Goal: Communication & Community: Answer question/provide support

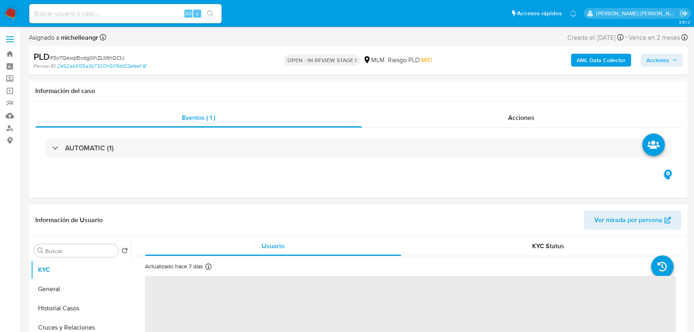
select select "10"
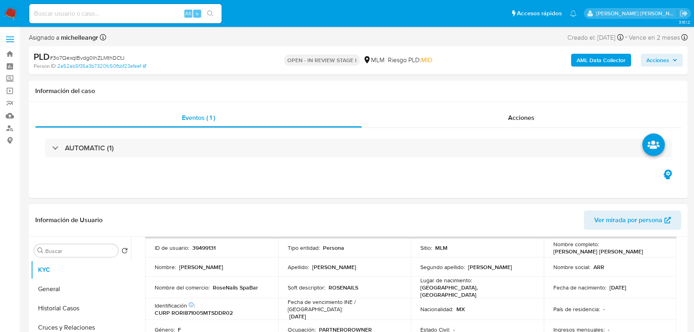
scroll to position [73, 0]
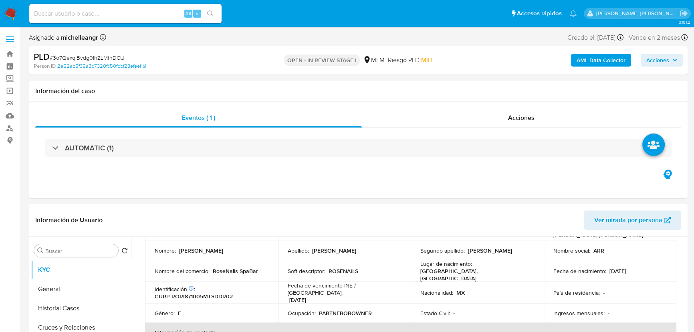
click at [99, 17] on input at bounding box center [125, 13] width 192 height 10
paste input "3o7QexqIBvdg0IhZLMthDCtJ"
type input "3o7QexqIBvdg0IhZLMthDCtJ"
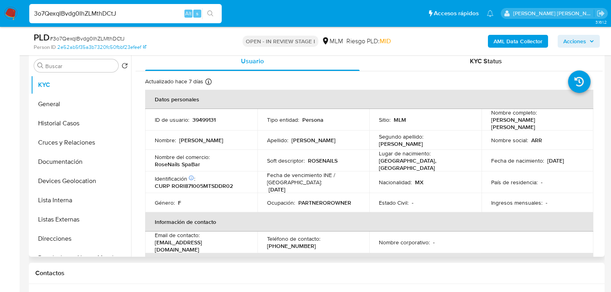
scroll to position [155, 0]
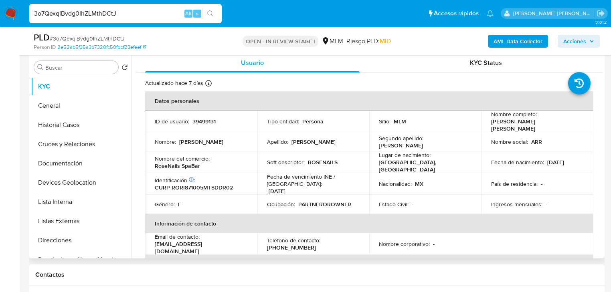
click at [433, 181] on div "Nacionalidad : MX" at bounding box center [425, 183] width 93 height 7
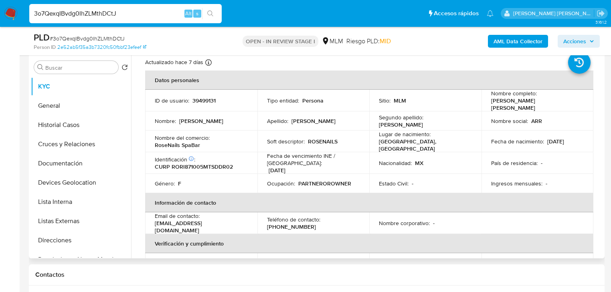
scroll to position [32, 0]
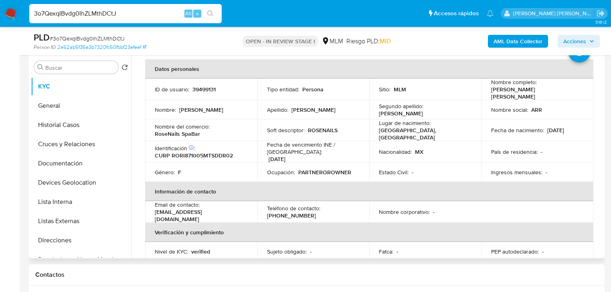
click at [325, 127] on p "ROSENAILS" at bounding box center [323, 130] width 30 height 7
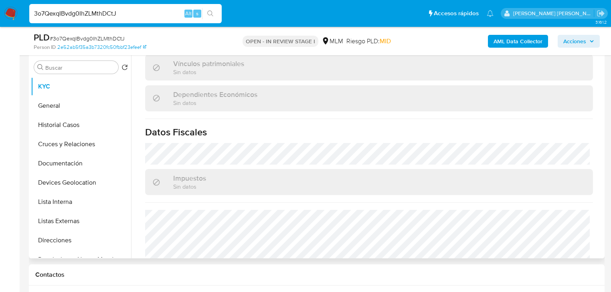
scroll to position [498, 0]
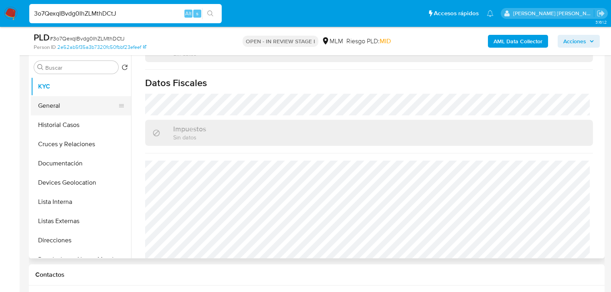
click at [67, 111] on button "General" at bounding box center [78, 105] width 94 height 19
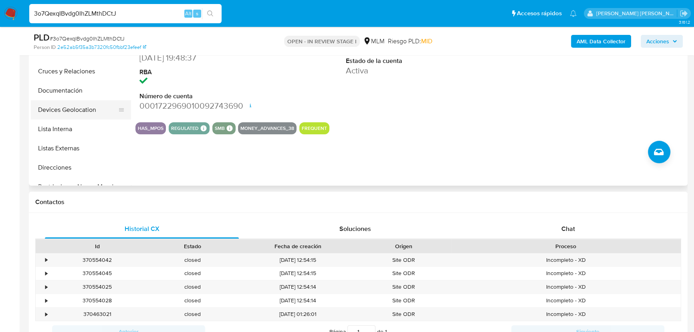
scroll to position [82, 0]
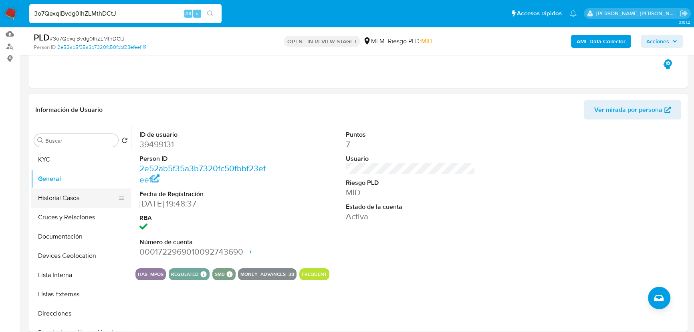
click at [67, 199] on button "Historial Casos" at bounding box center [78, 197] width 94 height 19
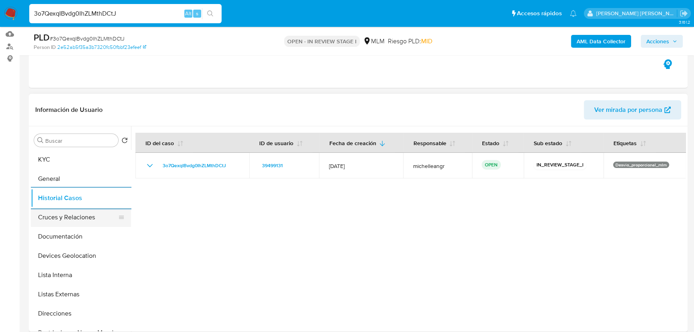
click at [72, 214] on button "Cruces y Relaciones" at bounding box center [78, 217] width 94 height 19
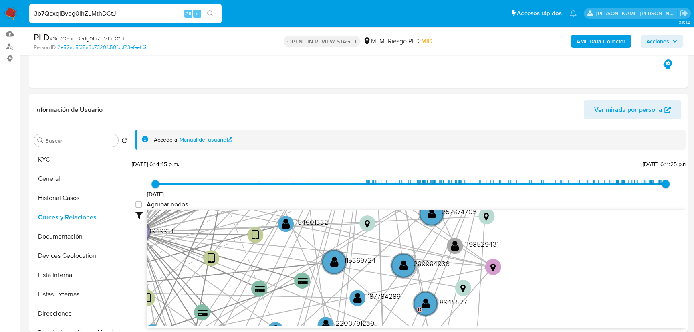
scroll to position [21, 0]
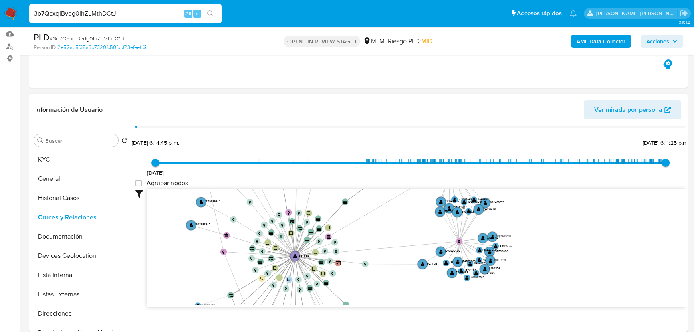
drag, startPoint x: 399, startPoint y: 235, endPoint x: 297, endPoint y: 222, distance: 103.4
click at [297, 222] on icon "device-68634abcbdffe1fa9df0fdca  user-39499131  39499131 device-630bcf3508813…" at bounding box center [416, 247] width 539 height 116
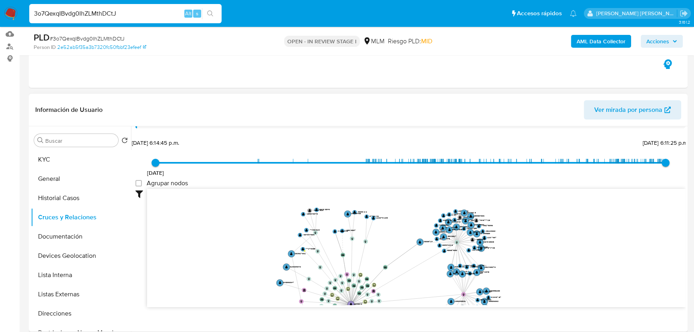
drag, startPoint x: 348, startPoint y: 200, endPoint x: 398, endPoint y: 250, distance: 70.6
click at [400, 252] on icon "device-68634abcbdffe1fa9df0fdca  user-39499131  39499131 device-630bcf3508813…" at bounding box center [416, 247] width 539 height 116
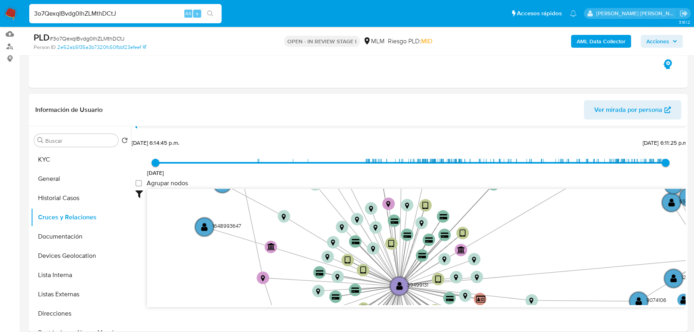
drag, startPoint x: 336, startPoint y: 220, endPoint x: 333, endPoint y: 163, distance: 57.4
click at [333, 163] on div "21/5/2018 21/5/2018, 6:14:45 p.m. 22/9/2025, 6:11:25 p.m. Agrupar nodos Filtros…" at bounding box center [410, 236] width 550 height 199
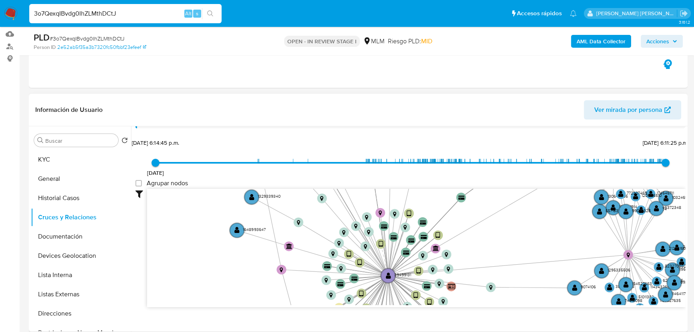
drag, startPoint x: 350, startPoint y: 243, endPoint x: 323, endPoint y: 174, distance: 74.9
click at [323, 174] on div "21/5/2018 21/5/2018, 6:14:45 p.m. 22/9/2025, 6:11:25 p.m. Agrupar nodos Filtros…" at bounding box center [410, 236] width 550 height 199
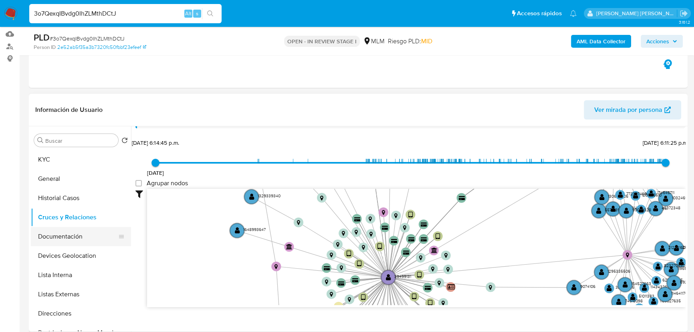
click at [86, 237] on button "Documentación" at bounding box center [78, 236] width 94 height 19
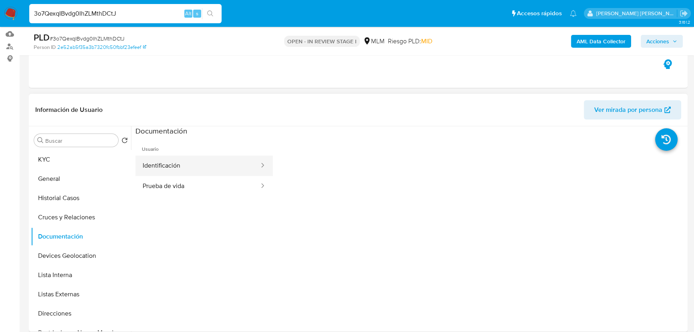
click at [189, 168] on button "Identificación" at bounding box center [197, 165] width 125 height 20
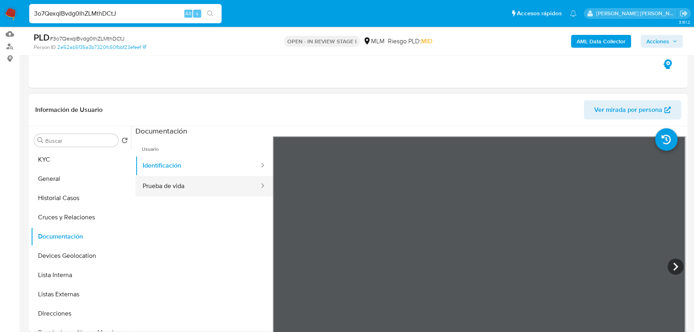
drag, startPoint x: 234, startPoint y: 193, endPoint x: 250, endPoint y: 191, distance: 16.6
click at [234, 192] on button "Prueba de vida" at bounding box center [197, 186] width 125 height 20
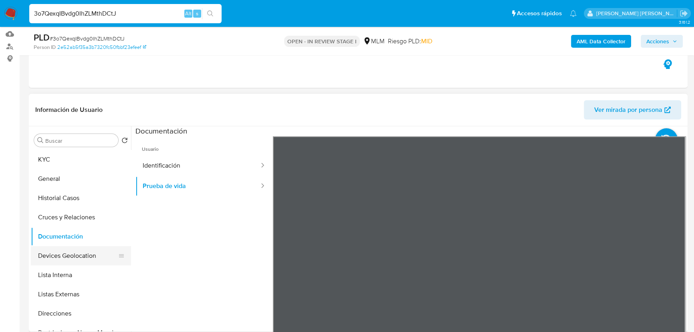
click at [79, 256] on button "Devices Geolocation" at bounding box center [78, 255] width 94 height 19
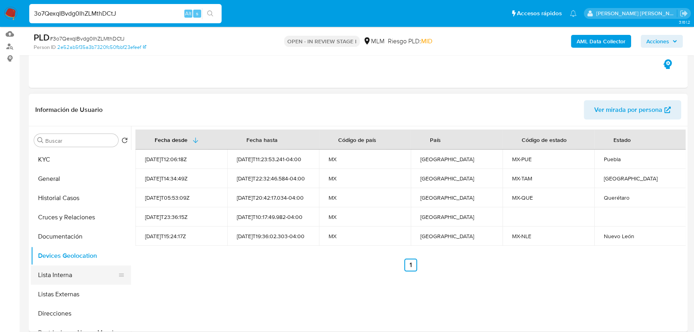
drag, startPoint x: 73, startPoint y: 293, endPoint x: 121, endPoint y: 271, distance: 53.1
click at [75, 289] on button "Listas Externas" at bounding box center [81, 294] width 100 height 19
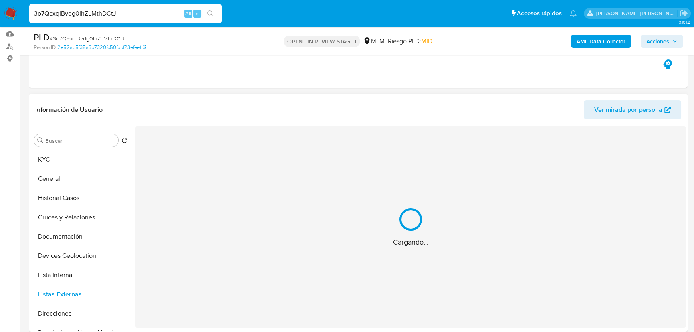
click at [305, 269] on div "Cargando..." at bounding box center [410, 226] width 550 height 201
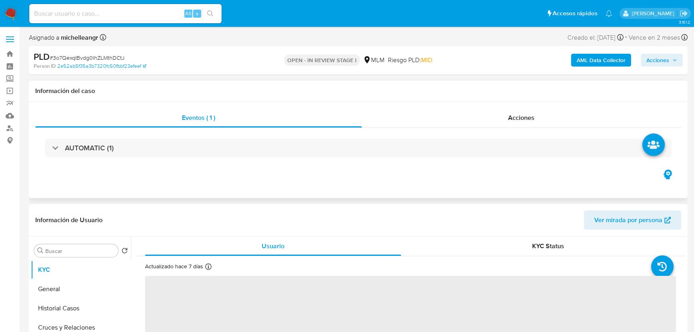
select select "10"
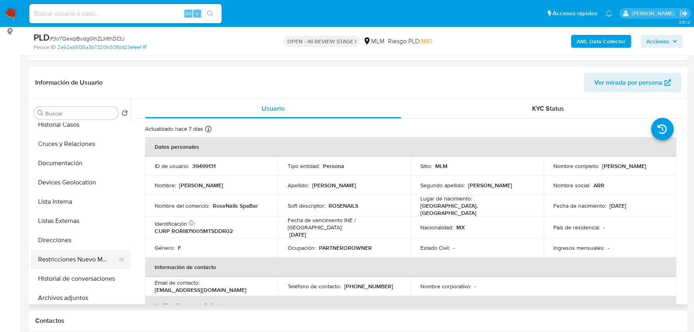
scroll to position [73, 0]
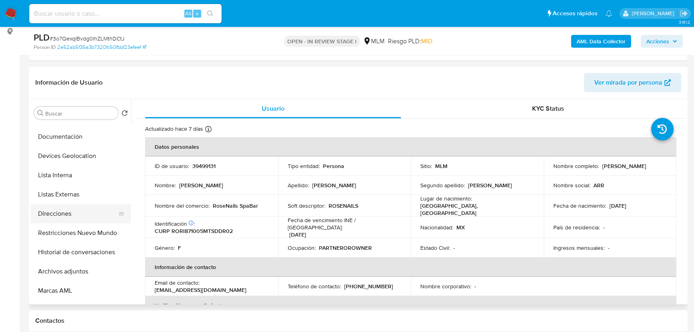
click at [68, 222] on button "Direcciones" at bounding box center [78, 213] width 94 height 19
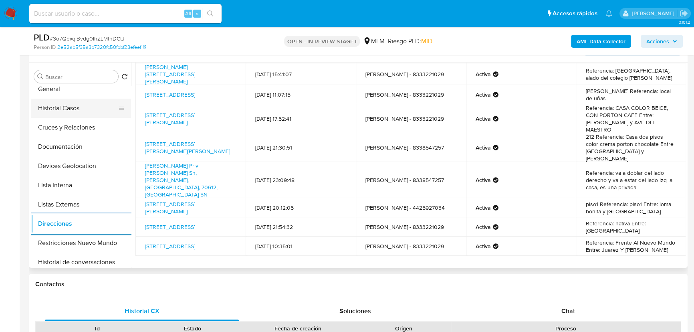
scroll to position [0, 0]
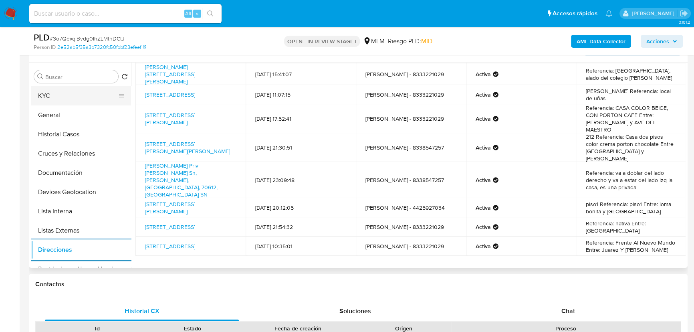
click at [83, 100] on button "KYC" at bounding box center [78, 95] width 94 height 19
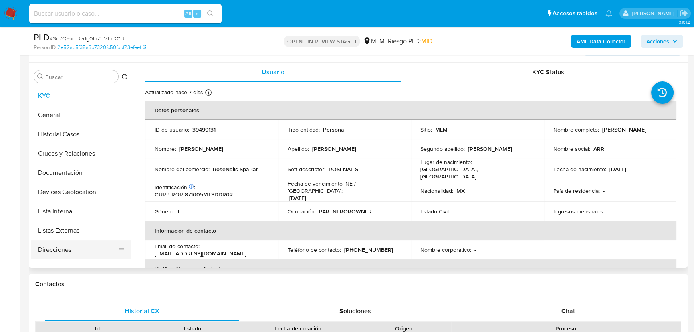
click at [69, 251] on button "Direcciones" at bounding box center [78, 249] width 94 height 19
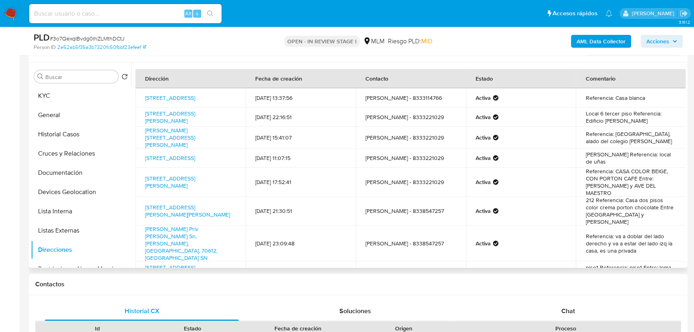
scroll to position [63, 0]
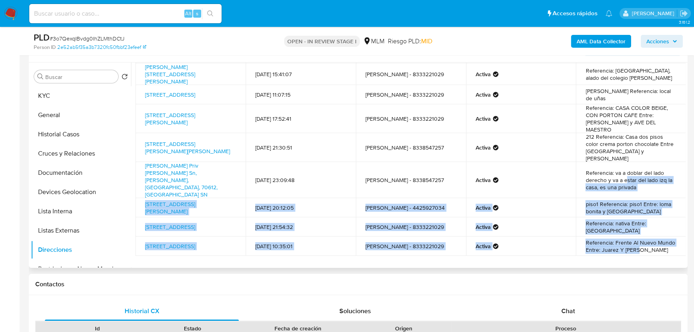
drag, startPoint x: 652, startPoint y: 224, endPoint x: 623, endPoint y: 161, distance: 69.2
click at [623, 161] on tbody "Calle Loma De Oro 101, Tampico, Tamaulipas, 89100, Mexico 101 12/11/2019 13:37:…" at bounding box center [410, 140] width 551 height 231
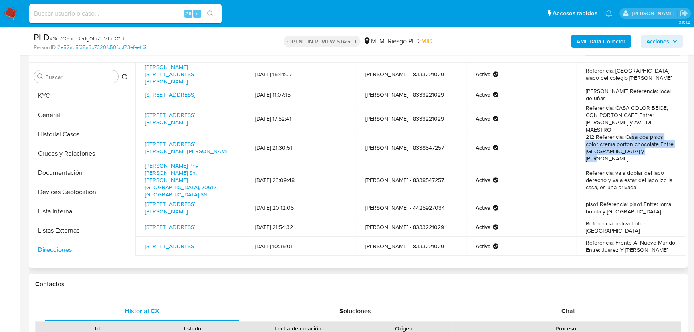
drag, startPoint x: 643, startPoint y: 145, endPoint x: 626, endPoint y: 117, distance: 32.7
click at [627, 126] on tbody "Calle Loma De Oro 101, Tampico, Tamaulipas, 89100, Mexico 101 12/11/2019 13:37:…" at bounding box center [410, 140] width 551 height 231
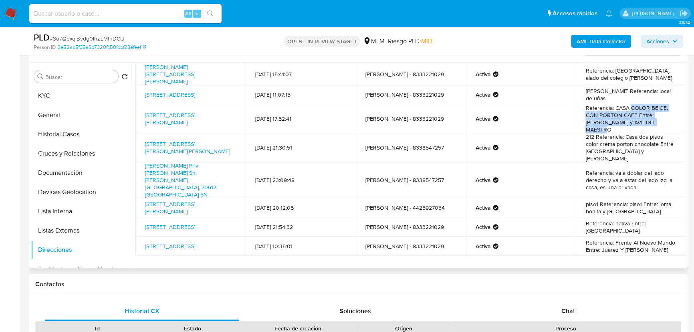
drag, startPoint x: 629, startPoint y: 112, endPoint x: 664, endPoint y: 124, distance: 36.6
click at [664, 124] on td "Referencia: CASA COLOR BEIGE, CON PORTON CAFE Entre: JUSTO SIERRA y AVE DEL MAE…" at bounding box center [631, 118] width 110 height 29
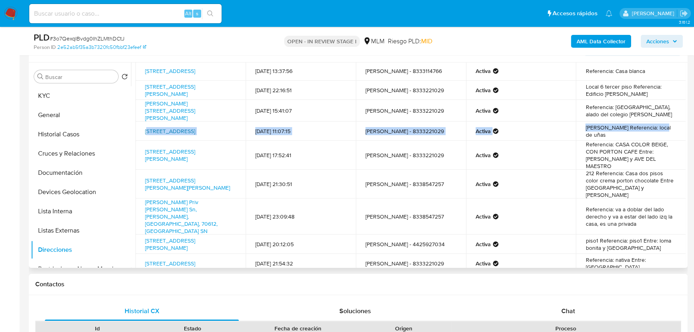
drag, startPoint x: 665, startPoint y: 131, endPoint x: 149, endPoint y: 132, distance: 516.5
click at [149, 132] on tr "Calle Guadalajara 503, Tampico, Tamaulipas, 89120, Mexico 503 11/09/2024 11:07:…" at bounding box center [410, 130] width 551 height 19
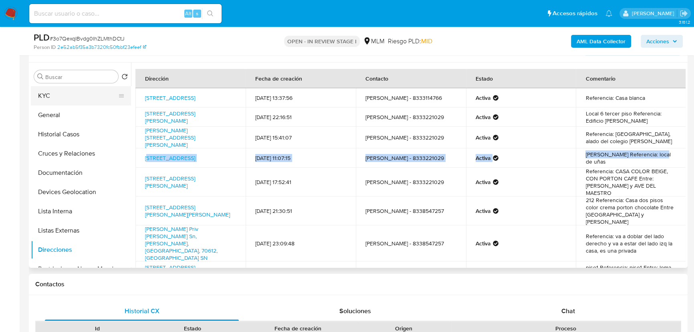
click at [46, 95] on button "KYC" at bounding box center [78, 95] width 94 height 19
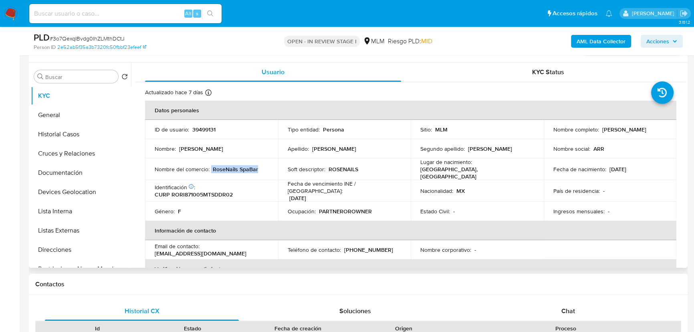
drag, startPoint x: 260, startPoint y: 169, endPoint x: 211, endPoint y: 168, distance: 48.5
click at [211, 168] on div "Nombre del comercio : RoseNails SpaBar" at bounding box center [212, 169] width 114 height 7
copy div "RoseNails SpaBar"
click at [207, 158] on td "Nombre del comercio : RoseNails SpaBar" at bounding box center [211, 169] width 133 height 22
drag, startPoint x: 213, startPoint y: 170, endPoint x: 258, endPoint y: 170, distance: 45.3
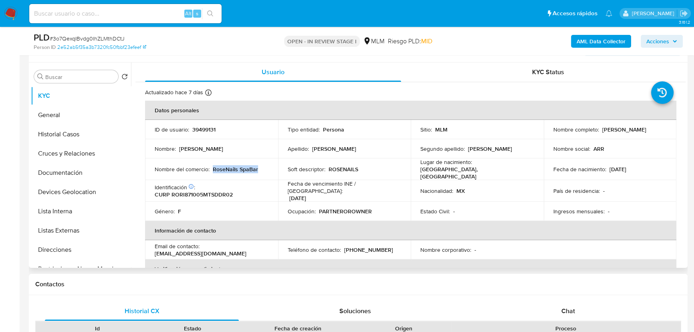
click at [258, 170] on div "Nombre del comercio : RoseNails SpaBar" at bounding box center [212, 169] width 114 height 7
copy p "RoseNails SpaBar"
click at [71, 249] on button "Direcciones" at bounding box center [78, 249] width 94 height 19
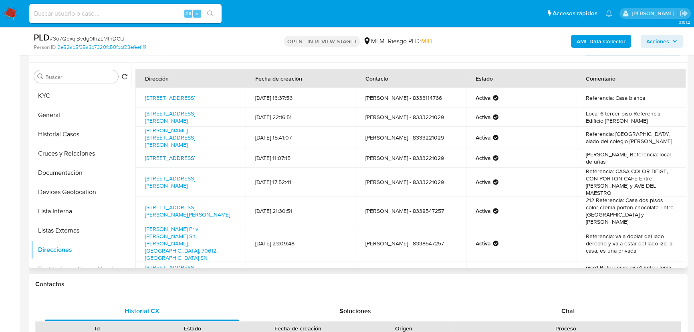
click at [177, 162] on link "Calle Guadalajara 503, Tampico, Tamaulipas, 89120, Mexico 503" at bounding box center [170, 158] width 50 height 8
drag, startPoint x: 463, startPoint y: 160, endPoint x: 359, endPoint y: 159, distance: 104.2
click at [359, 159] on td "Irais Elena Rodriguez - 8333221029" at bounding box center [411, 157] width 110 height 19
click at [343, 282] on h1 "Contactos" at bounding box center [358, 284] width 646 height 8
drag, startPoint x: 661, startPoint y: 159, endPoint x: 568, endPoint y: 163, distance: 93.1
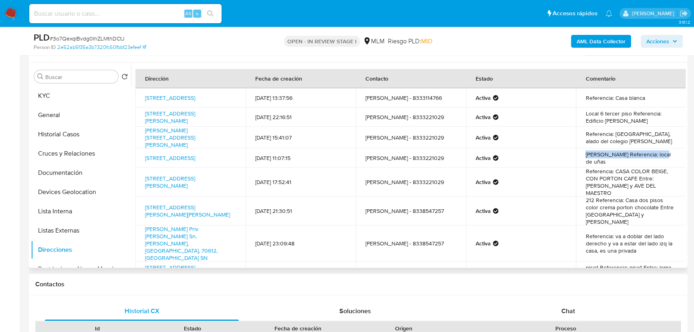
click at [568, 163] on tr "Calle Guadalajara 503, Tampico, Tamaulipas, 89120, Mexico 503 11/09/2024 11:07:…" at bounding box center [410, 157] width 551 height 19
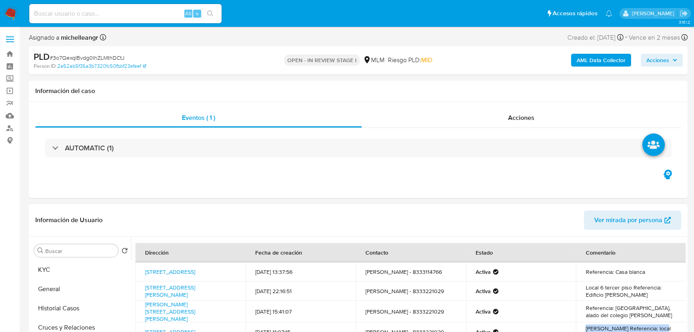
drag, startPoint x: 56, startPoint y: 269, endPoint x: 257, endPoint y: 232, distance: 204.1
click at [57, 269] on button "KYC" at bounding box center [81, 269] width 100 height 19
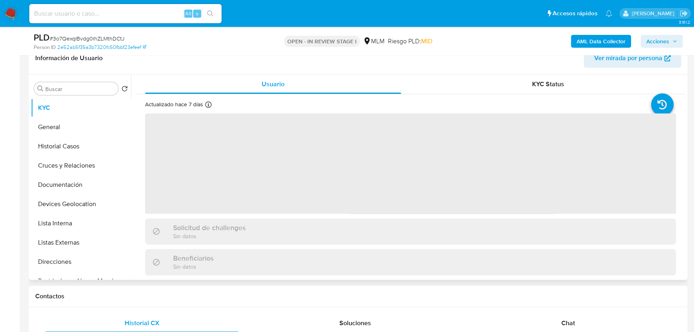
scroll to position [145, 0]
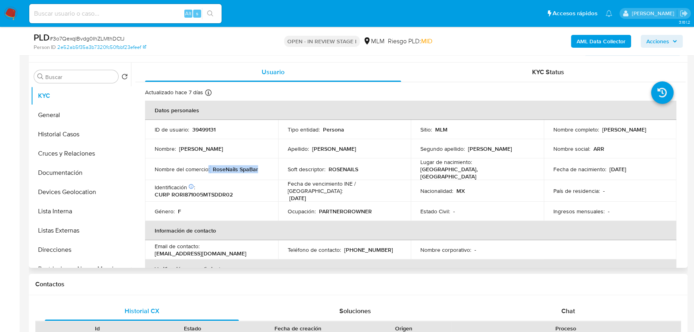
drag, startPoint x: 256, startPoint y: 170, endPoint x: 209, endPoint y: 166, distance: 47.8
click at [208, 166] on div "Nombre del comercio : RoseNails SpaBar" at bounding box center [212, 169] width 114 height 7
copy div "RoseNails SpaBar"
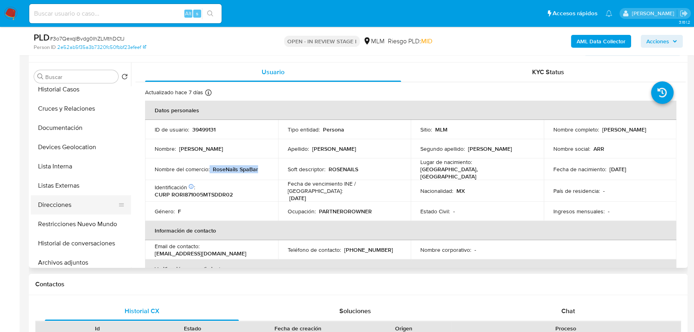
scroll to position [73, 0]
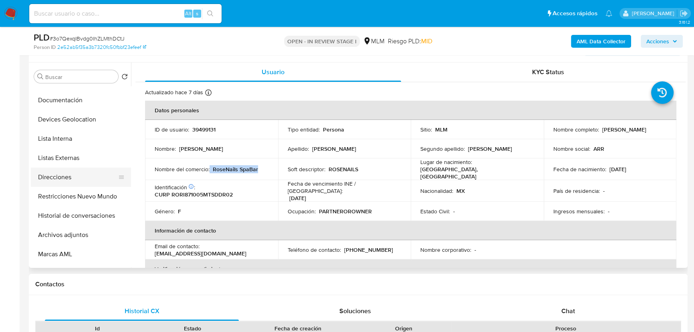
click at [66, 175] on button "Direcciones" at bounding box center [78, 177] width 94 height 19
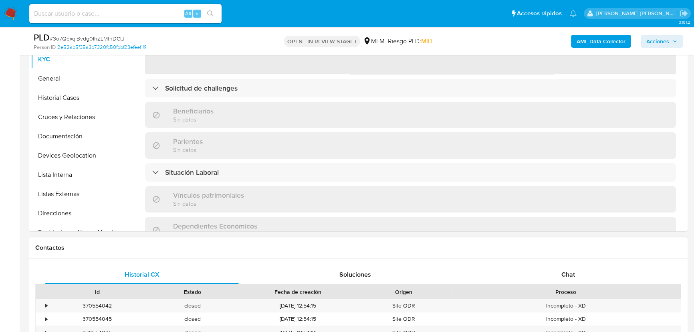
scroll to position [145, 0]
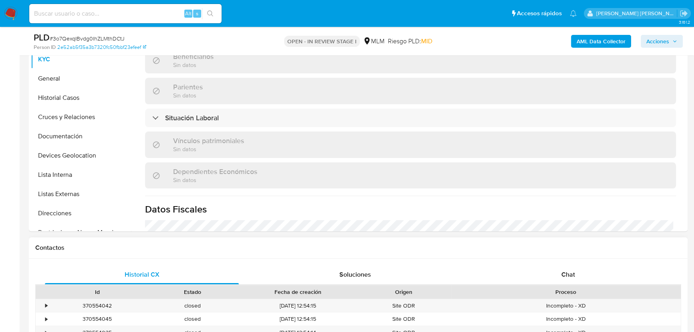
select select "10"
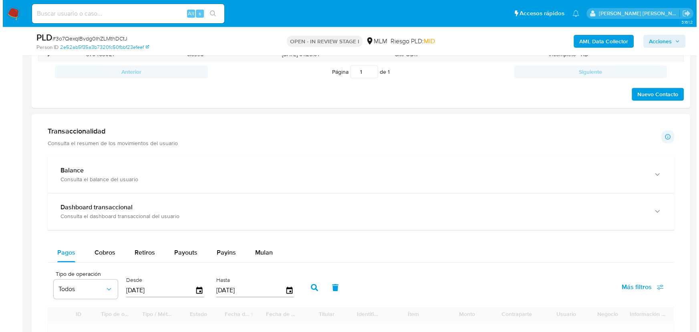
scroll to position [335, 0]
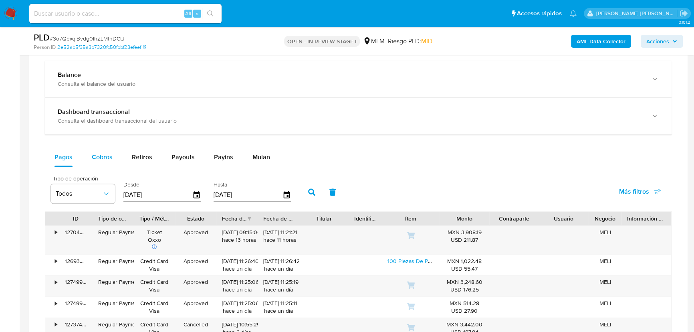
click at [94, 153] on span "Cobros" at bounding box center [102, 156] width 21 height 9
select select "10"
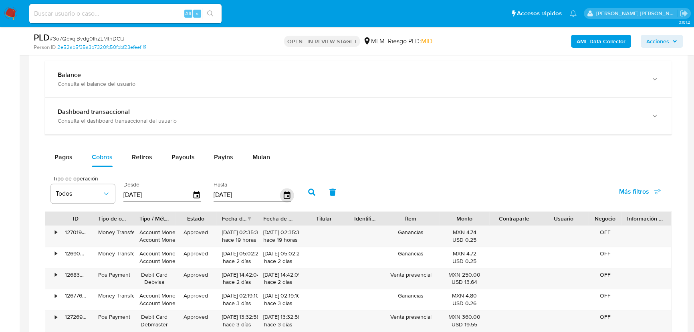
click at [289, 194] on icon "button" at bounding box center [287, 195] width 14 height 14
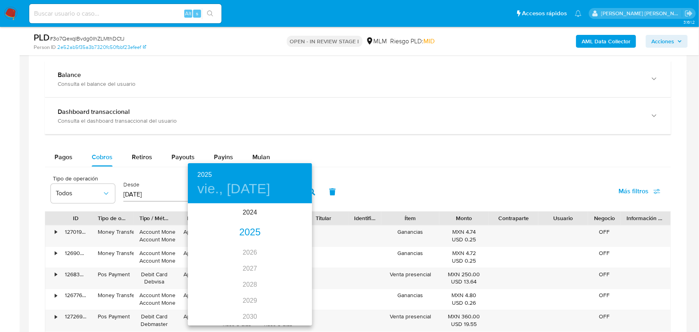
click at [252, 236] on div "2025" at bounding box center [250, 232] width 124 height 16
click at [248, 279] on div "ago." at bounding box center [249, 279] width 41 height 30
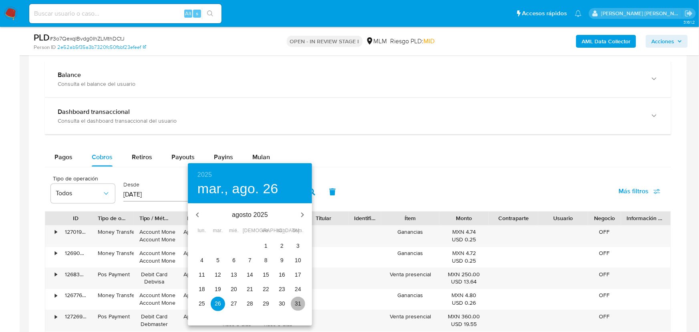
click at [299, 304] on p "31" at bounding box center [298, 303] width 6 height 8
type input "31/08/2025"
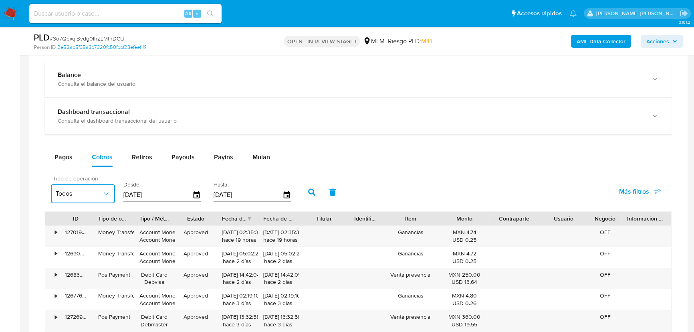
click at [101, 193] on span "Todos" at bounding box center [79, 194] width 46 height 8
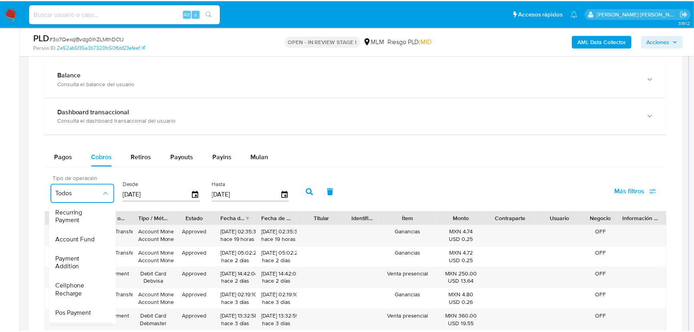
scroll to position [109, 0]
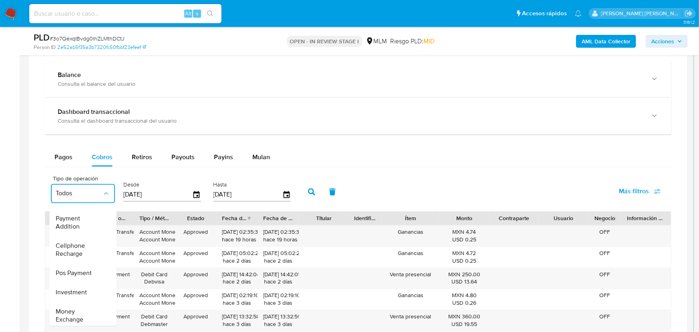
drag, startPoint x: 81, startPoint y: 277, endPoint x: 247, endPoint y: 216, distance: 177.0
click at [82, 275] on span "Pos Payment" at bounding box center [74, 273] width 36 height 8
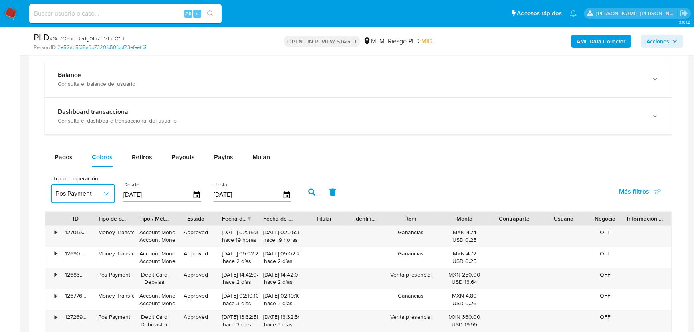
drag, startPoint x: 314, startPoint y: 190, endPoint x: 313, endPoint y: 172, distance: 17.7
click at [313, 190] on icon "button" at bounding box center [311, 191] width 7 height 7
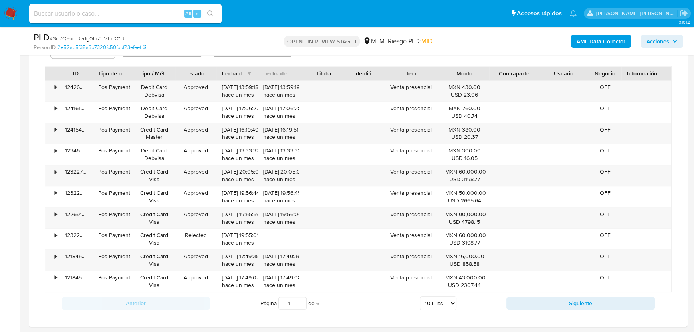
scroll to position [729, 0]
click at [475, 73] on div "Monto" at bounding box center [464, 73] width 38 height 8
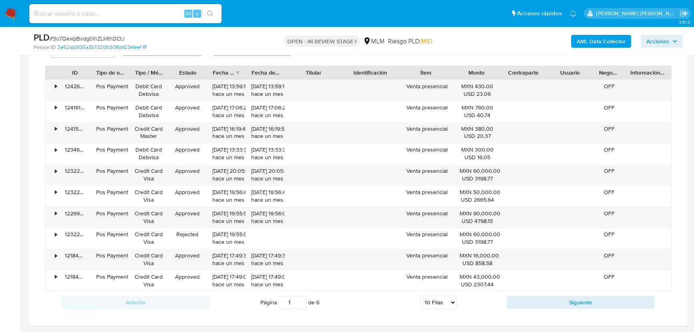
drag, startPoint x: 347, startPoint y: 73, endPoint x: 353, endPoint y: 73, distance: 6.4
click at [353, 73] on div "ID Tipo de operación Tipo / Método Estado Fecha de creación Fecha de aprobación…" at bounding box center [358, 73] width 626 height 14
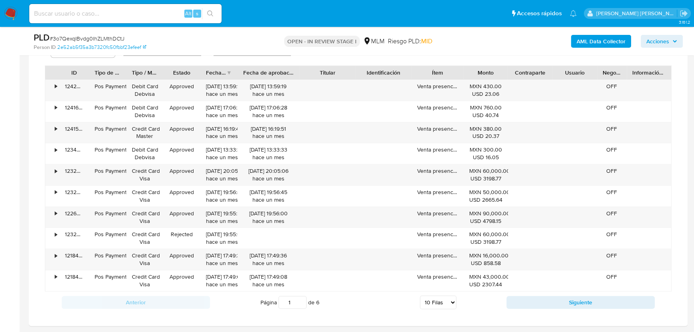
click at [311, 80] on div "ID Tipo de operación Tipo / Método Estado Fecha de creación Fecha de aprobación…" at bounding box center [358, 178] width 627 height 226
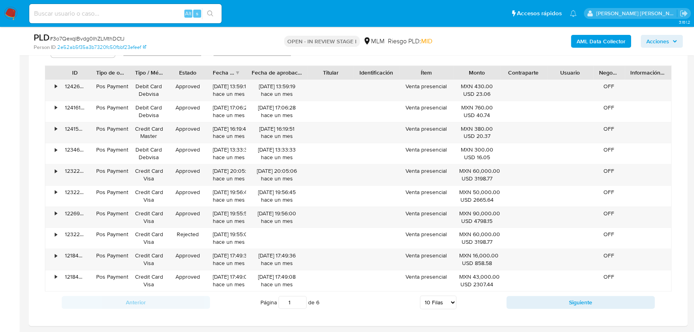
drag, startPoint x: 409, startPoint y: 72, endPoint x: 398, endPoint y: 74, distance: 10.6
click at [398, 74] on div at bounding box center [399, 73] width 14 height 14
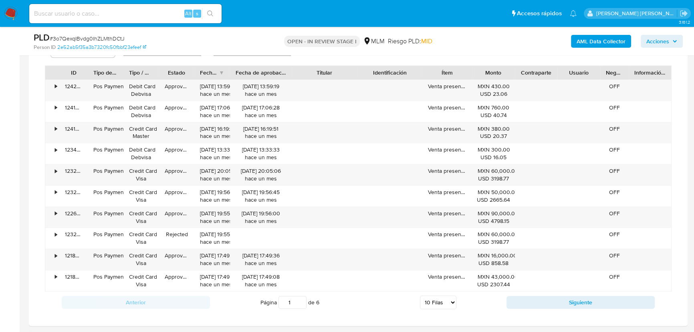
drag, startPoint x: 354, startPoint y: 73, endPoint x: 372, endPoint y: 77, distance: 18.7
click at [372, 77] on div "ID Tipo de operación Tipo / Método Estado Fecha de creación Fecha de aprobación…" at bounding box center [358, 73] width 626 height 14
click at [521, 302] on button "Siguiente" at bounding box center [581, 302] width 148 height 13
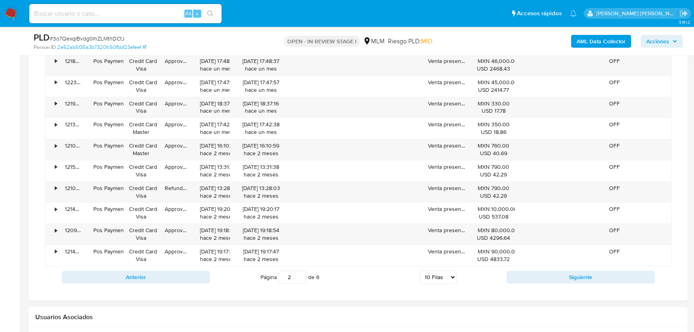
scroll to position [765, 0]
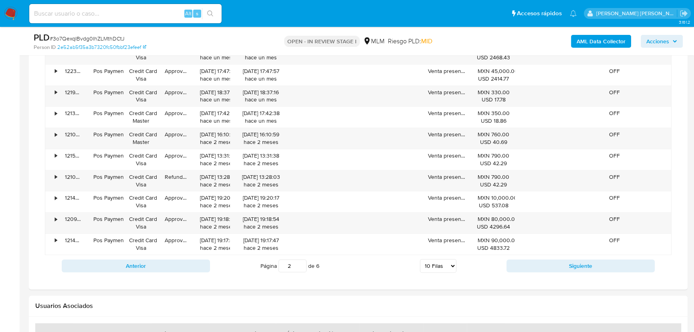
click at [440, 266] on select "5 Filas 10 Filas 20 Filas 25 Filas 50 Filas 100 Filas" at bounding box center [438, 266] width 36 height 14
click at [532, 264] on button "Siguiente" at bounding box center [581, 265] width 148 height 13
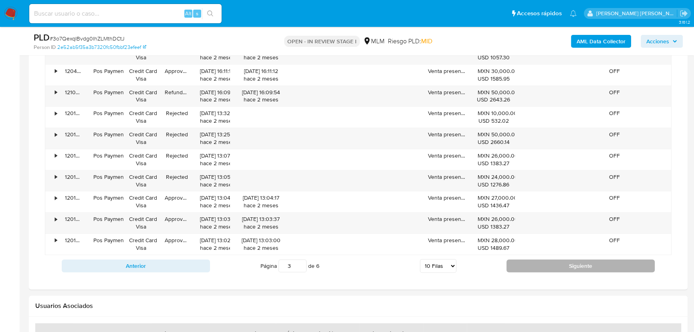
click at [533, 265] on button "Siguiente" at bounding box center [581, 265] width 148 height 13
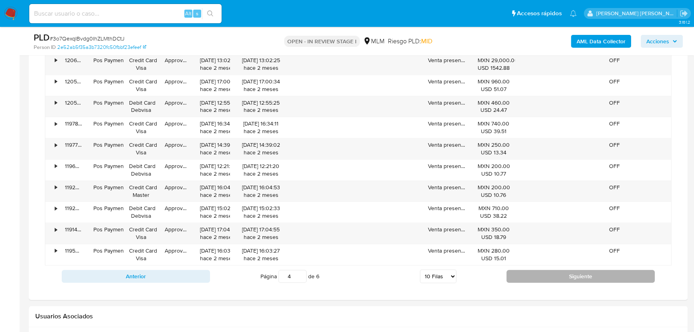
scroll to position [801, 0]
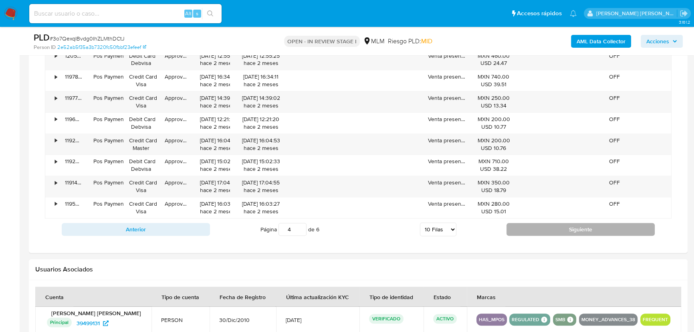
click at [521, 230] on button "Siguiente" at bounding box center [581, 229] width 148 height 13
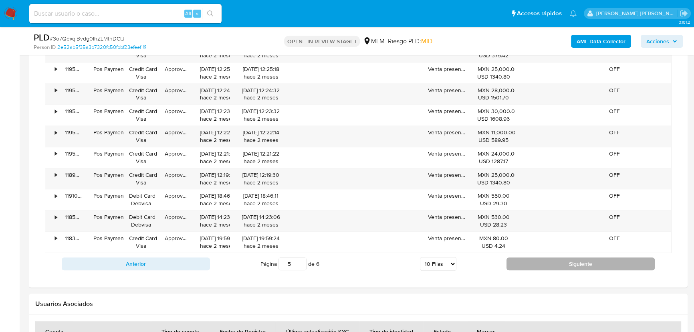
scroll to position [729, 0]
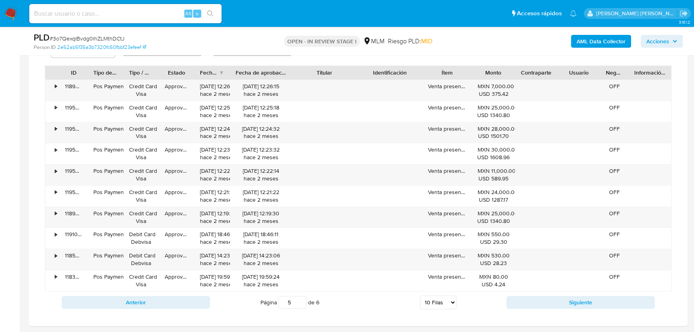
click at [531, 300] on button "Siguiente" at bounding box center [581, 302] width 148 height 13
type input "6"
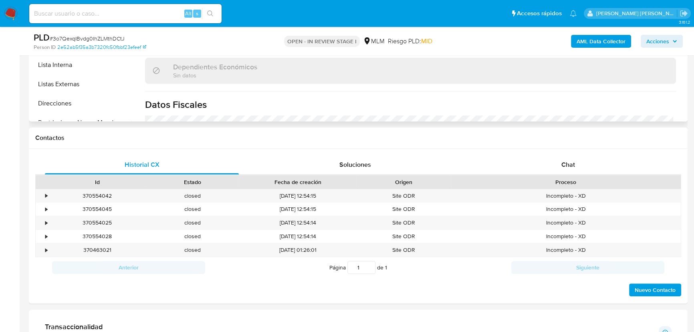
scroll to position [218, 0]
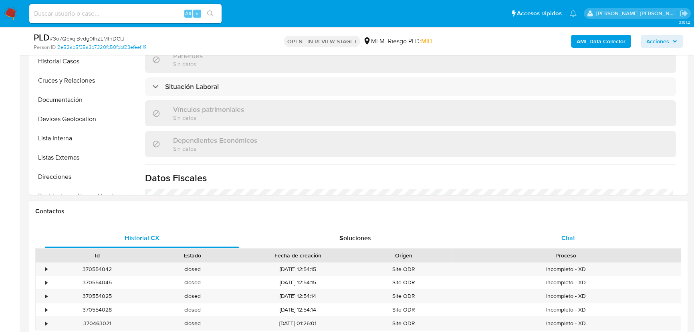
click at [579, 232] on div "Chat" at bounding box center [568, 237] width 194 height 19
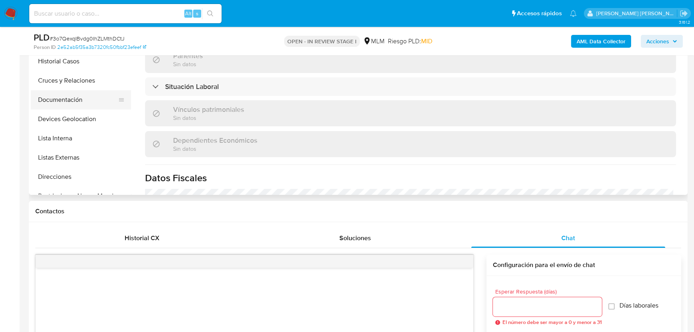
click at [60, 100] on button "Documentación" at bounding box center [78, 99] width 94 height 19
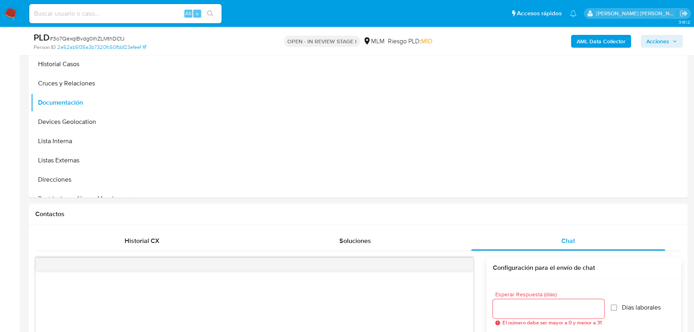
scroll to position [0, 0]
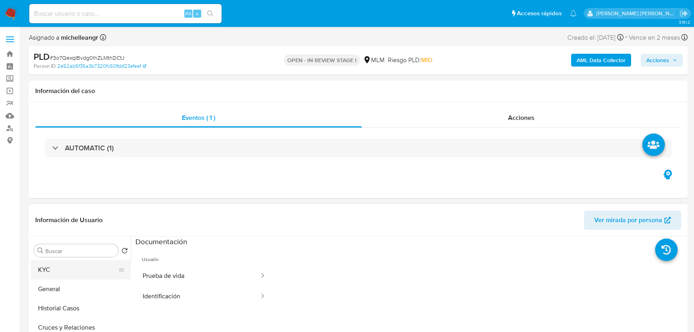
click at [59, 266] on button "KYC" at bounding box center [78, 269] width 94 height 19
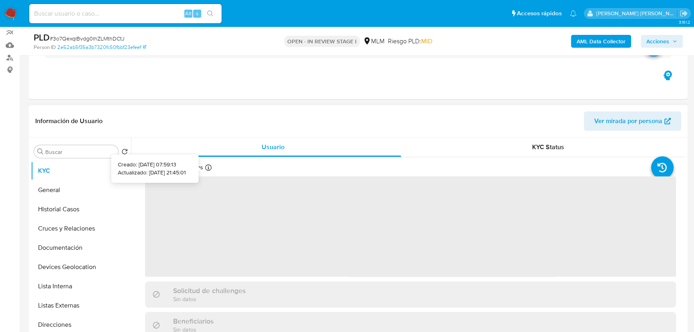
scroll to position [109, 0]
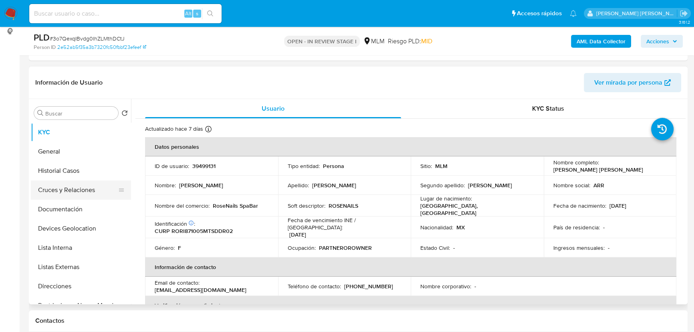
click at [69, 184] on button "Cruces y Relaciones" at bounding box center [78, 189] width 94 height 19
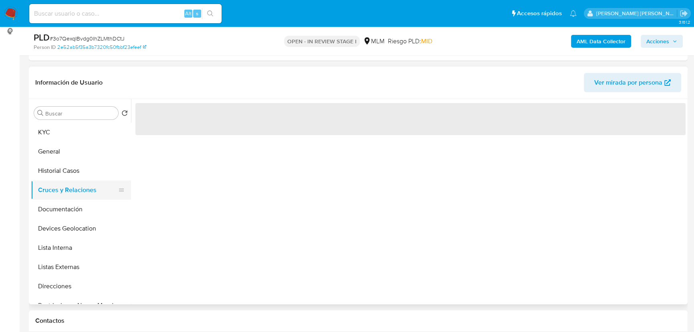
click at [77, 196] on button "Cruces y Relaciones" at bounding box center [78, 189] width 94 height 19
click at [80, 213] on button "Documentación" at bounding box center [78, 209] width 94 height 19
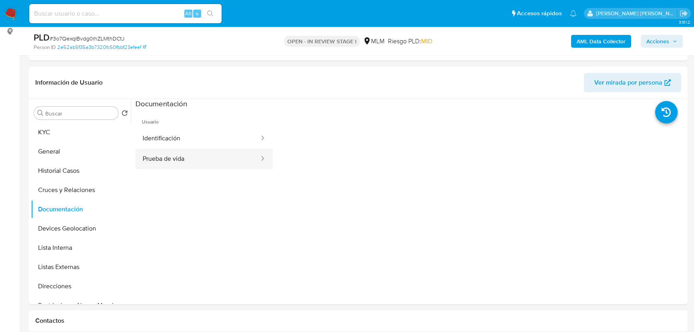
click at [208, 153] on button "Prueba de vida" at bounding box center [197, 159] width 125 height 20
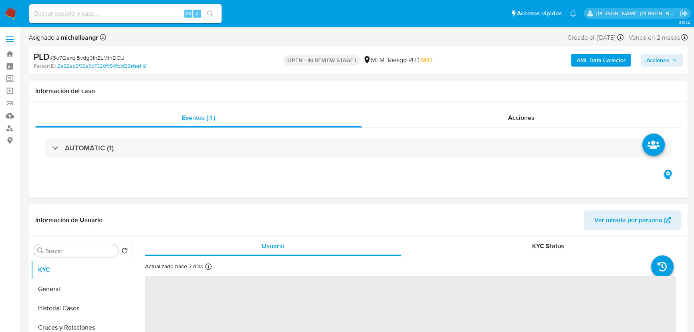
select select "10"
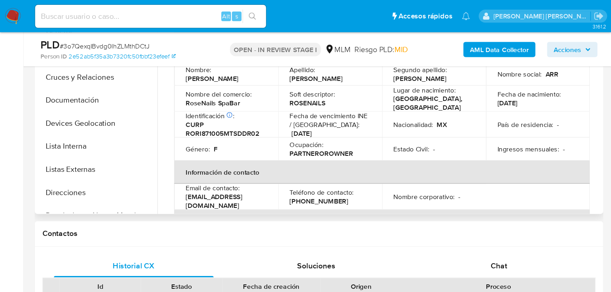
scroll to position [235, 0]
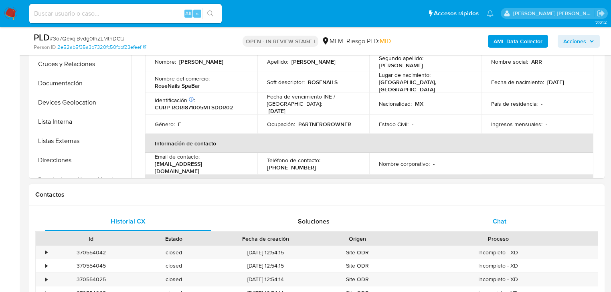
click at [492, 216] on div "Chat" at bounding box center [499, 221] width 166 height 19
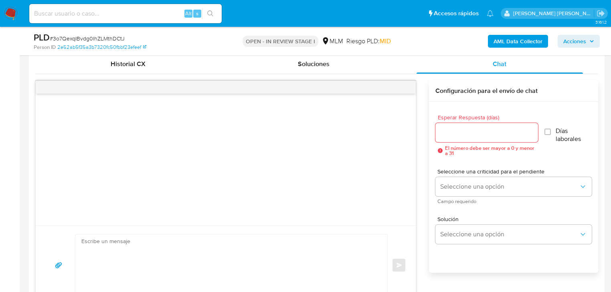
scroll to position [395, 0]
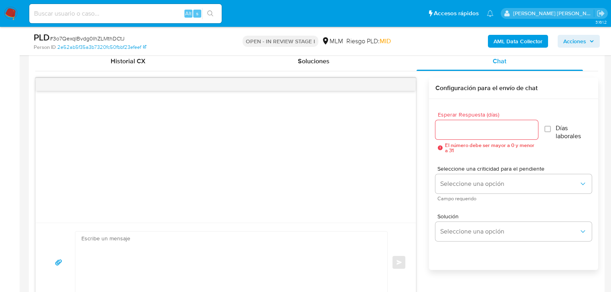
click at [123, 261] on textarea at bounding box center [229, 263] width 296 height 62
paste textarea "Estimado Marco Antonio, Te comunicamos que se ha identificado un cambio en el u…"
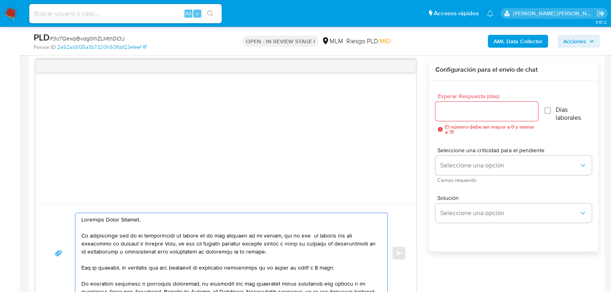
scroll to position [0, 0]
drag, startPoint x: 176, startPoint y: 217, endPoint x: 101, endPoint y: 218, distance: 75.3
click at [101, 218] on textarea at bounding box center [229, 253] width 296 height 80
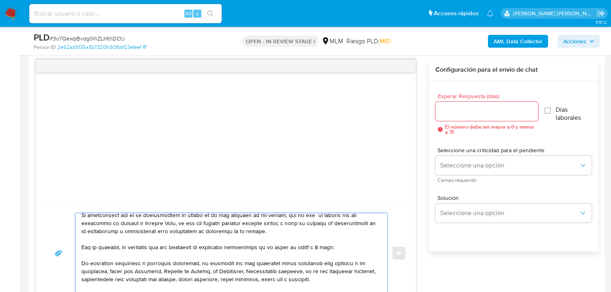
scroll to position [32, 0]
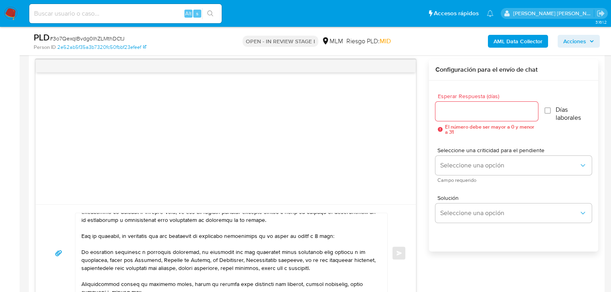
click at [81, 249] on div at bounding box center [229, 253] width 308 height 80
click at [83, 250] on textarea at bounding box center [229, 253] width 296 height 80
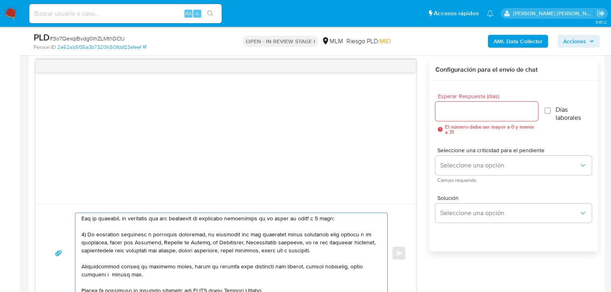
scroll to position [64, 0]
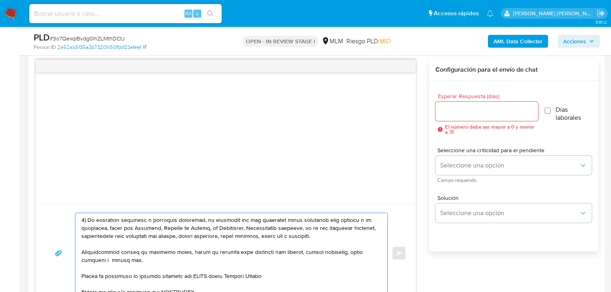
drag, startPoint x: 351, startPoint y: 238, endPoint x: 302, endPoint y: 228, distance: 50.4
click at [302, 228] on textarea at bounding box center [229, 253] width 296 height 80
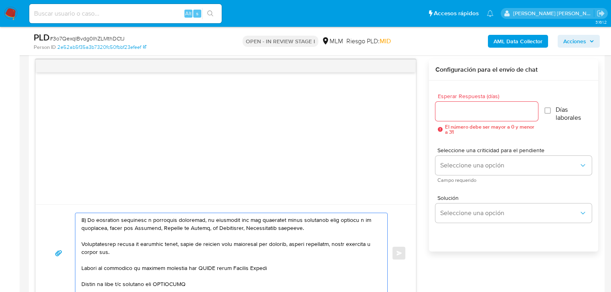
click at [82, 242] on textarea at bounding box center [229, 253] width 296 height 80
click at [81, 242] on textarea at bounding box center [229, 253] width 296 height 80
click at [314, 228] on textarea at bounding box center [229, 253] width 296 height 80
paste textarea ", si es una actividad informal, proporcionar giro económico del negocio, nombre…"
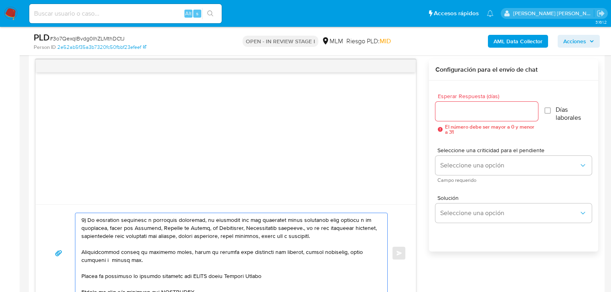
click at [307, 228] on textarea at bounding box center [229, 253] width 296 height 80
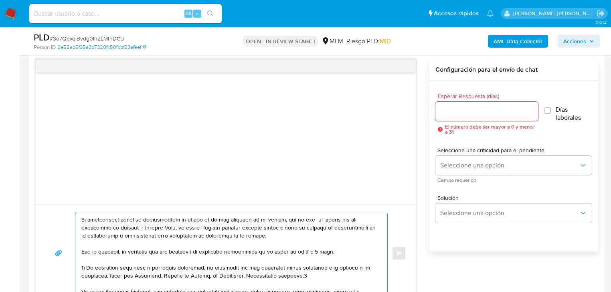
scroll to position [32, 0]
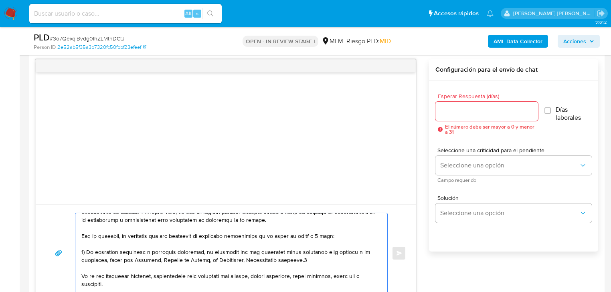
drag, startPoint x: 149, startPoint y: 275, endPoint x: 128, endPoint y: 276, distance: 20.9
click at [128, 276] on textarea at bounding box center [229, 253] width 296 height 80
drag, startPoint x: 169, startPoint y: 253, endPoint x: 252, endPoint y: 255, distance: 82.6
click at [252, 255] on textarea at bounding box center [229, 253] width 296 height 80
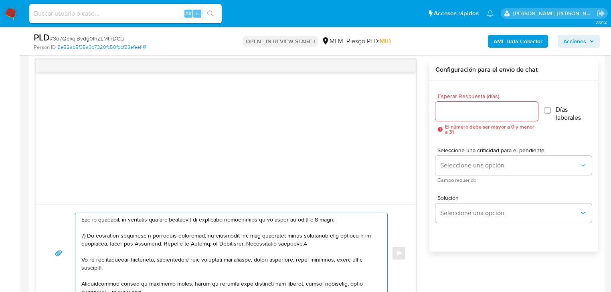
scroll to position [64, 0]
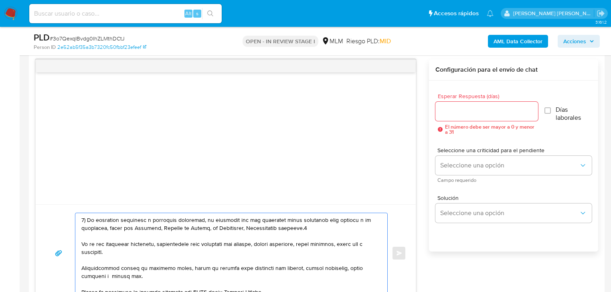
click at [372, 245] on textarea at bounding box center [229, 253] width 296 height 80
click at [131, 251] on textarea at bounding box center [229, 253] width 296 height 80
drag, startPoint x: 178, startPoint y: 246, endPoint x: 330, endPoint y: 245, distance: 152.3
click at [329, 245] on textarea at bounding box center [229, 253] width 296 height 80
drag, startPoint x: 331, startPoint y: 245, endPoint x: 336, endPoint y: 245, distance: 4.4
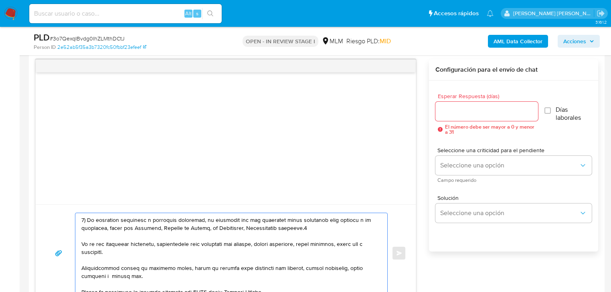
click at [333, 245] on textarea at bounding box center [229, 253] width 296 height 80
click at [344, 246] on textarea at bounding box center [229, 253] width 296 height 80
click at [81, 266] on textarea at bounding box center [229, 253] width 296 height 80
click at [82, 241] on textarea at bounding box center [229, 253] width 296 height 80
click at [80, 266] on div at bounding box center [229, 253] width 308 height 80
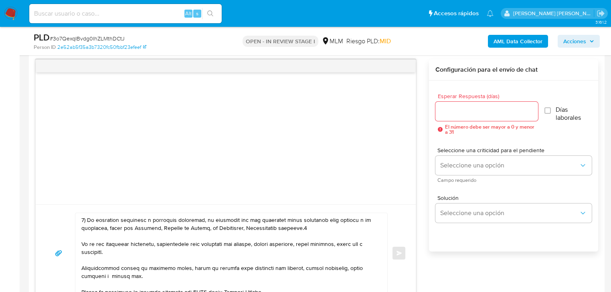
click at [81, 266] on div at bounding box center [229, 253] width 308 height 80
click at [82, 242] on textarea at bounding box center [229, 253] width 296 height 80
click at [82, 266] on textarea at bounding box center [229, 253] width 296 height 80
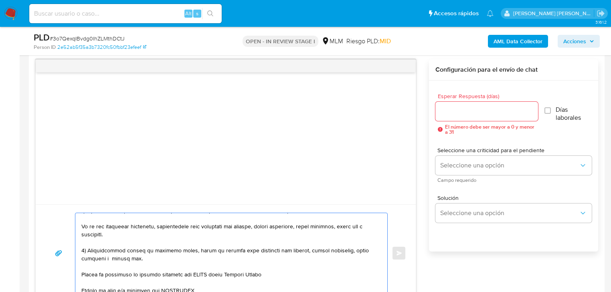
scroll to position [96, 0]
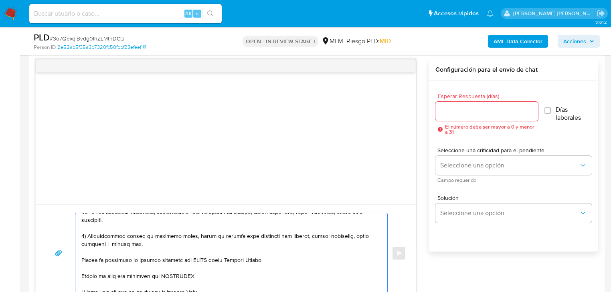
click at [182, 235] on textarea at bounding box center [229, 253] width 296 height 80
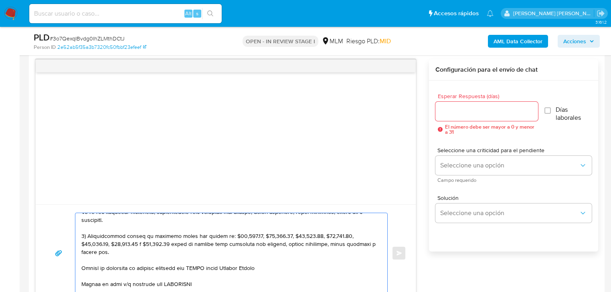
drag, startPoint x: 219, startPoint y: 243, endPoint x: 242, endPoint y: 249, distance: 24.0
click at [242, 249] on textarea at bounding box center [229, 253] width 296 height 80
drag, startPoint x: 173, startPoint y: 236, endPoint x: 212, endPoint y: 238, distance: 39.3
click at [228, 236] on textarea at bounding box center [229, 253] width 296 height 80
click at [212, 238] on textarea at bounding box center [229, 253] width 296 height 80
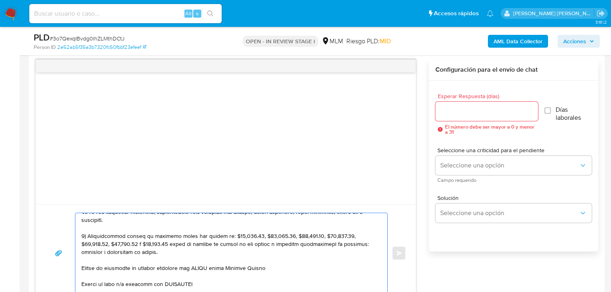
click at [212, 235] on textarea at bounding box center [229, 253] width 296 height 80
drag, startPoint x: 219, startPoint y: 234, endPoint x: 212, endPoint y: 234, distance: 7.7
click at [212, 234] on textarea at bounding box center [229, 253] width 296 height 80
drag, startPoint x: 83, startPoint y: 268, endPoint x: 299, endPoint y: 270, distance: 216.4
click at [299, 270] on textarea at bounding box center [229, 253] width 296 height 80
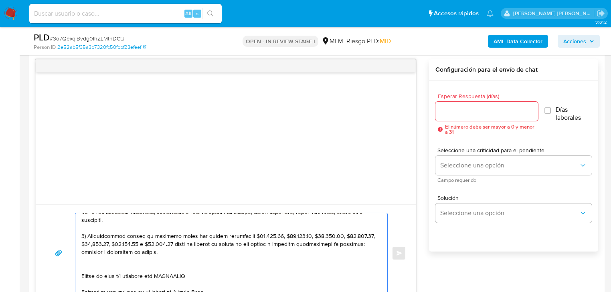
click at [107, 268] on textarea at bounding box center [229, 253] width 296 height 80
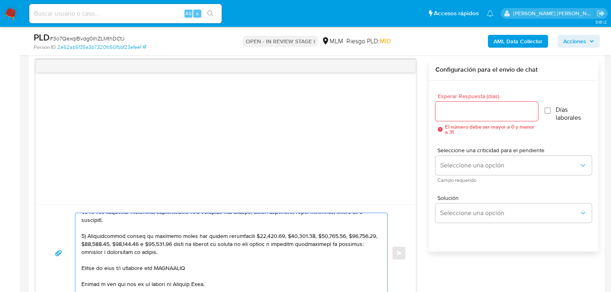
drag, startPoint x: 82, startPoint y: 266, endPoint x: 222, endPoint y: 265, distance: 139.9
click at [222, 265] on textarea at bounding box center [229, 253] width 296 height 80
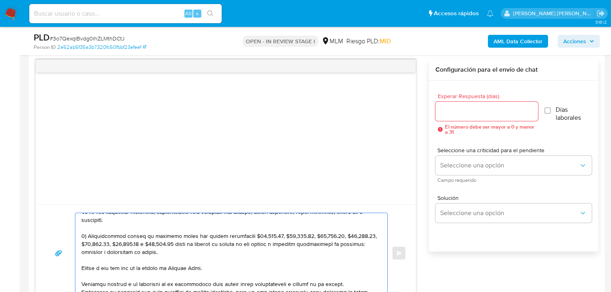
click at [79, 266] on div at bounding box center [229, 253] width 308 height 80
click at [81, 266] on textarea at bounding box center [229, 253] width 296 height 80
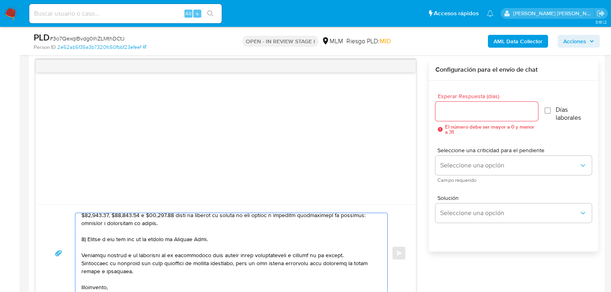
scroll to position [150, 0]
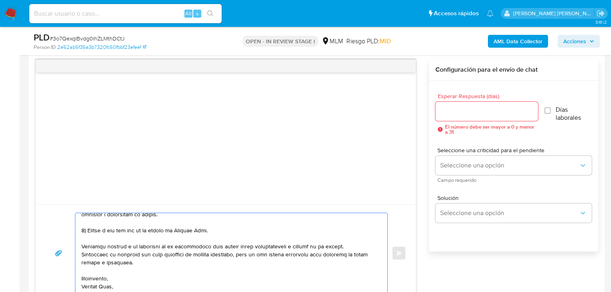
drag, startPoint x: 117, startPoint y: 286, endPoint x: 91, endPoint y: 277, distance: 27.0
click at [91, 276] on textarea at bounding box center [229, 253] width 296 height 80
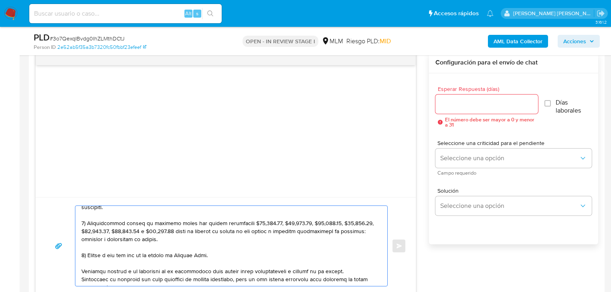
scroll to position [414, 0]
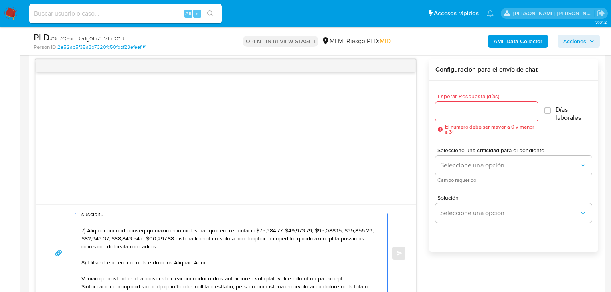
type textarea "Estimada Irais, Te comunicamos que se ha identificado un cambio en el uso habit…"
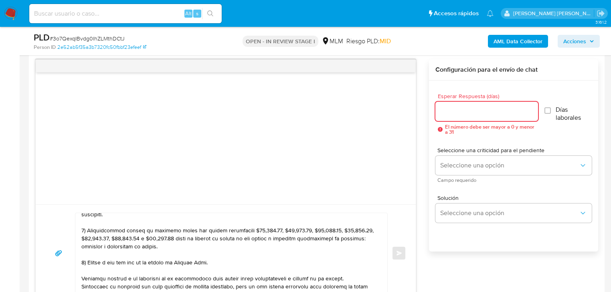
click at [453, 110] on input "Esperar Respuesta (días)" at bounding box center [486, 111] width 103 height 10
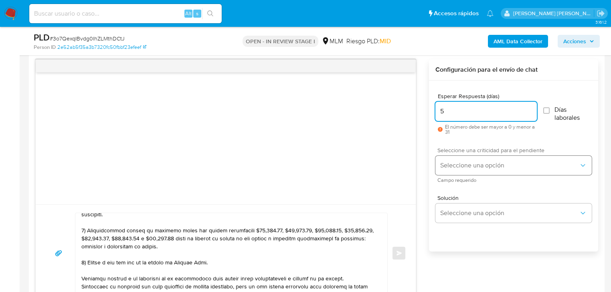
type input "5"
click at [456, 167] on span "Seleccione una opción" at bounding box center [509, 165] width 139 height 8
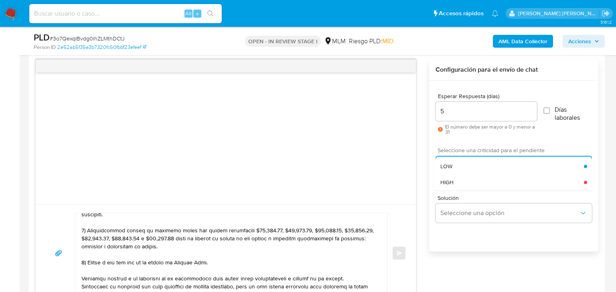
click at [450, 181] on span "HIGH" at bounding box center [446, 182] width 13 height 7
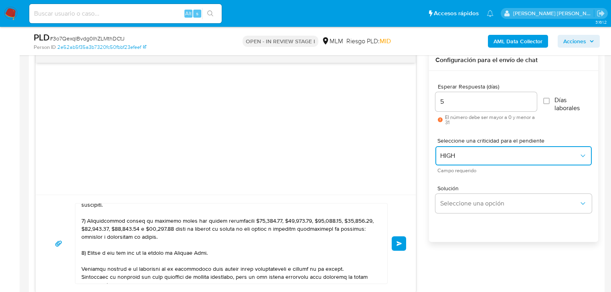
scroll to position [449, 0]
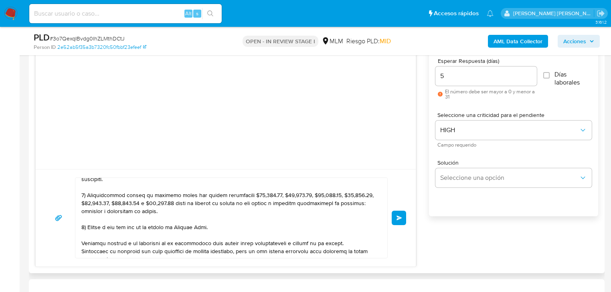
click at [401, 220] on button "Enviar" at bounding box center [399, 218] width 14 height 14
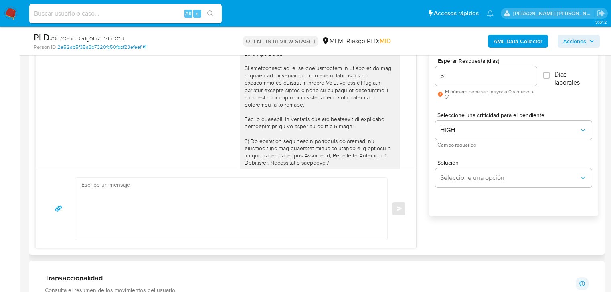
scroll to position [170, 0]
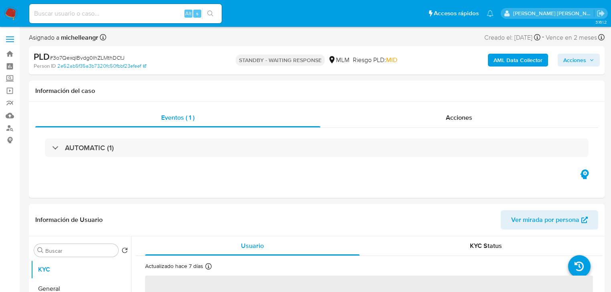
select select "10"
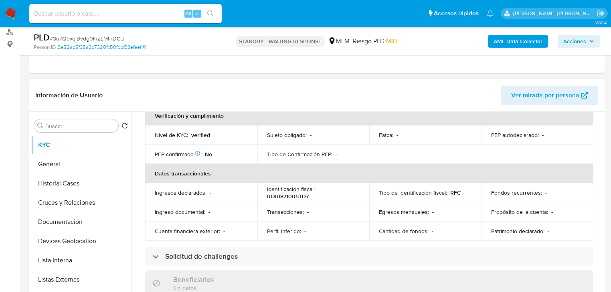
scroll to position [256, 0]
